Goal: Find specific page/section: Find specific page/section

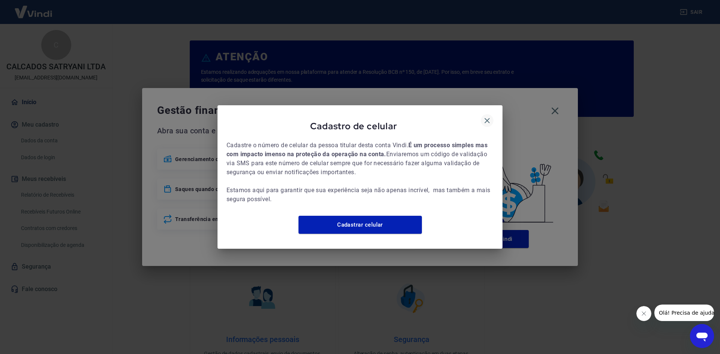
click at [485, 118] on icon "button" at bounding box center [486, 120] width 5 height 5
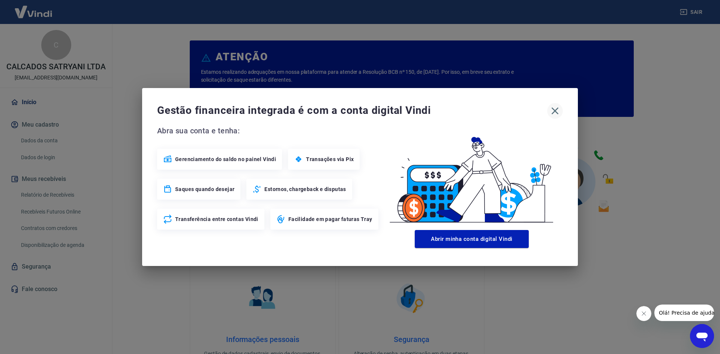
click at [559, 109] on icon "button" at bounding box center [555, 111] width 12 height 12
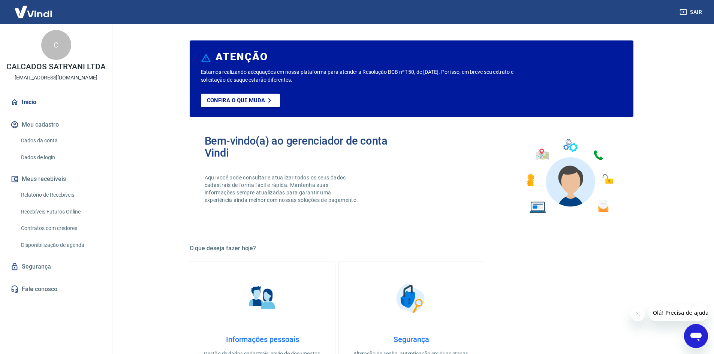
click at [48, 193] on link "Relatório de Recebíveis" at bounding box center [60, 194] width 85 height 15
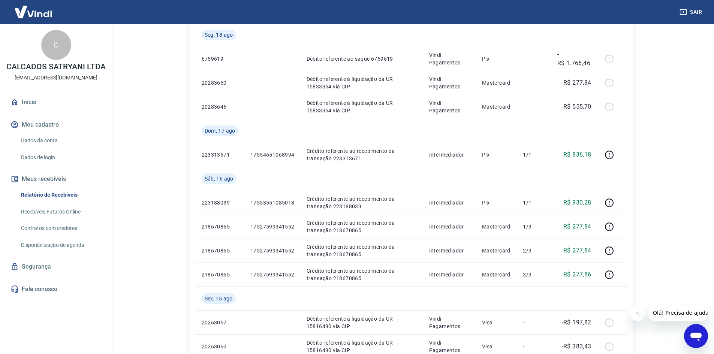
scroll to position [112, 0]
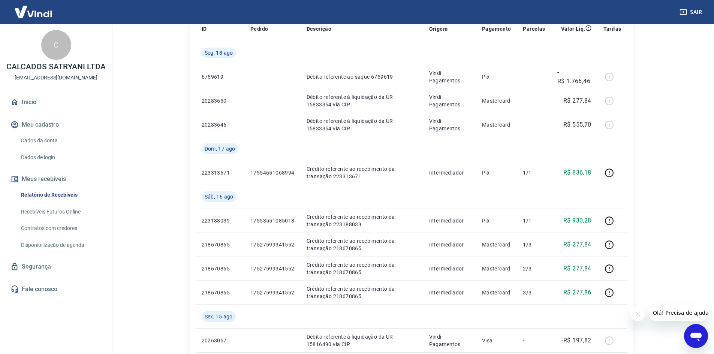
click at [27, 17] on img at bounding box center [33, 11] width 49 height 23
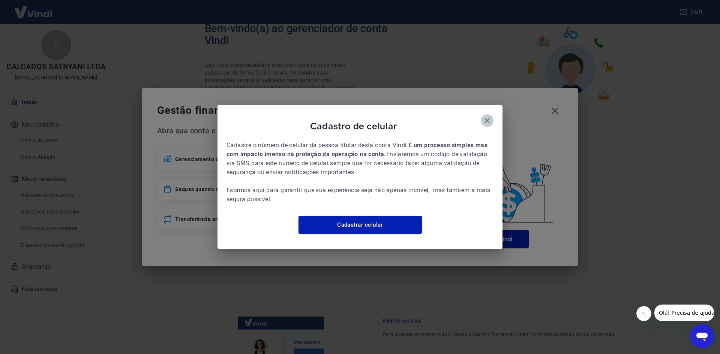
click at [486, 116] on icon "button" at bounding box center [486, 120] width 9 height 9
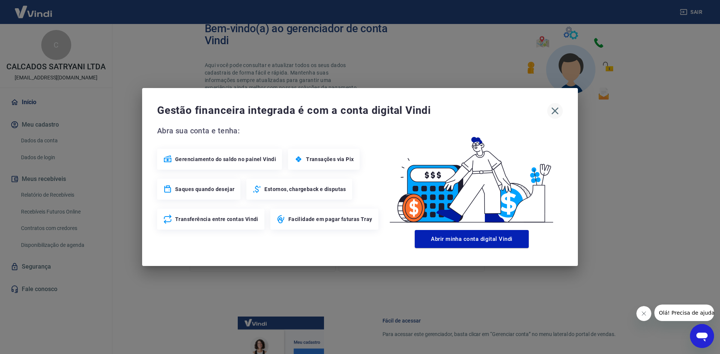
click at [555, 112] on icon "button" at bounding box center [554, 111] width 7 height 7
